Goal: Download file/media

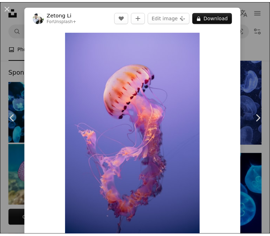
scroll to position [320, 0]
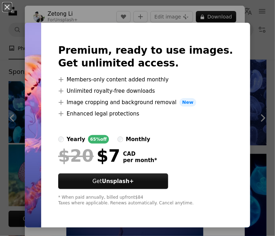
click at [258, 73] on div "An X shape Premium, ready to use images. Get unlimited access. A plus sign Memb…" at bounding box center [137, 118] width 275 height 236
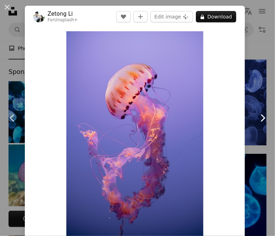
click at [253, 111] on link "Chevron right" at bounding box center [262, 118] width 25 height 68
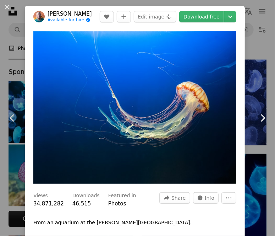
click at [257, 113] on icon "Chevron right" at bounding box center [262, 117] width 11 height 11
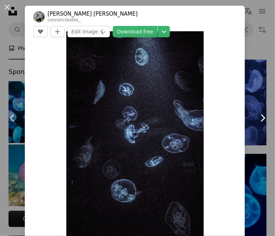
click at [257, 113] on icon "Chevron right" at bounding box center [262, 117] width 11 height 11
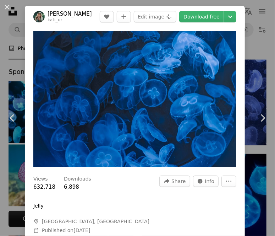
click at [250, 42] on div "An X shape Chevron left Chevron right [PERSON_NAME] kati_ur A heart A plus sign…" at bounding box center [137, 118] width 275 height 236
